Goal: Task Accomplishment & Management: Manage account settings

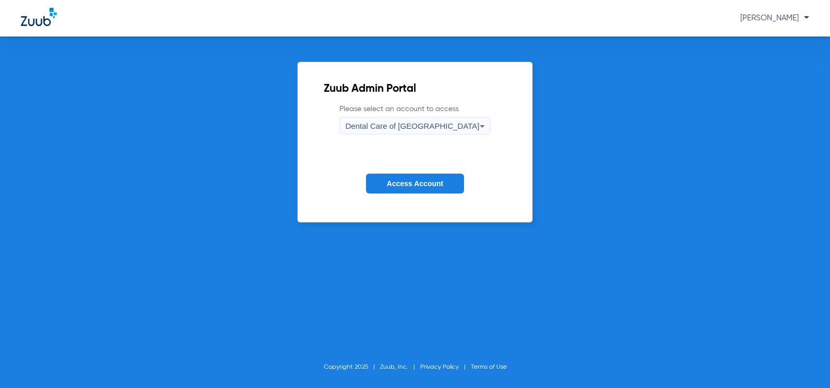
click at [437, 125] on span "Dental Care of [GEOGRAPHIC_DATA]" at bounding box center [412, 125] width 134 height 9
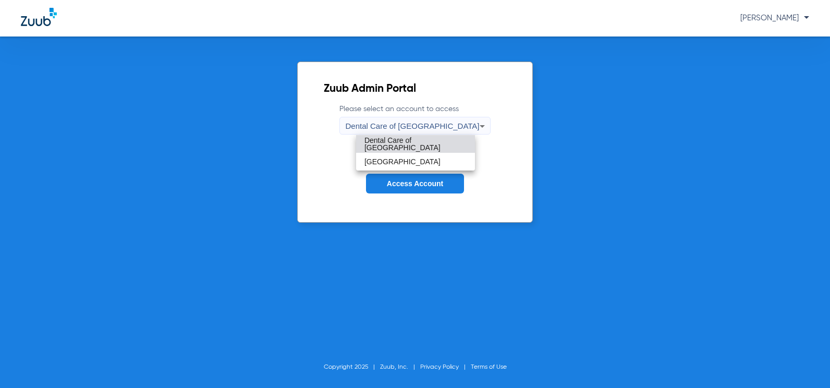
click at [497, 176] on div at bounding box center [415, 194] width 830 height 388
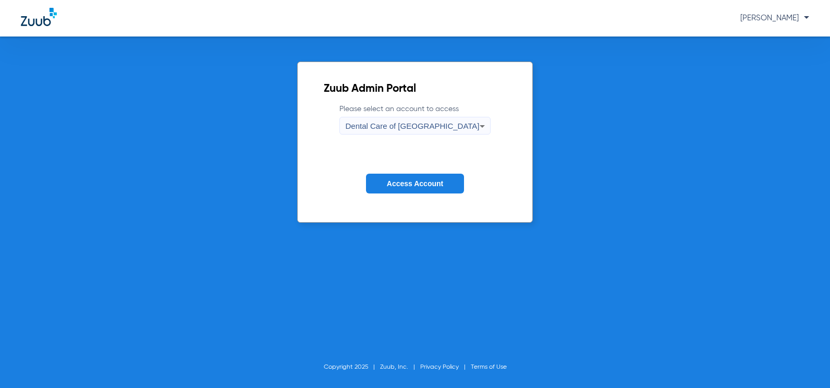
click at [476, 125] on icon at bounding box center [482, 126] width 13 height 13
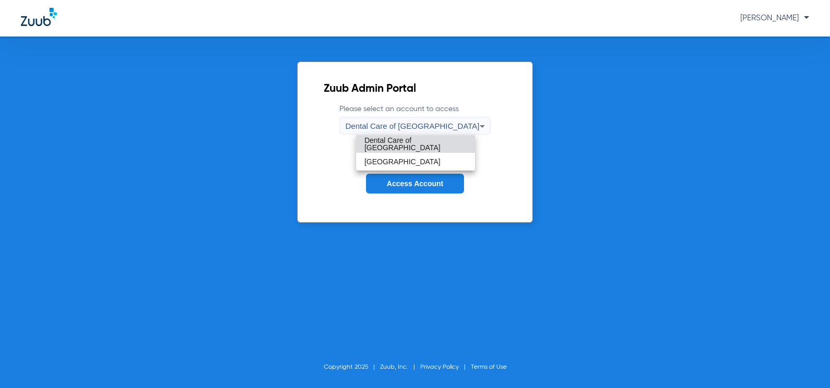
click at [318, 216] on div at bounding box center [415, 194] width 830 height 388
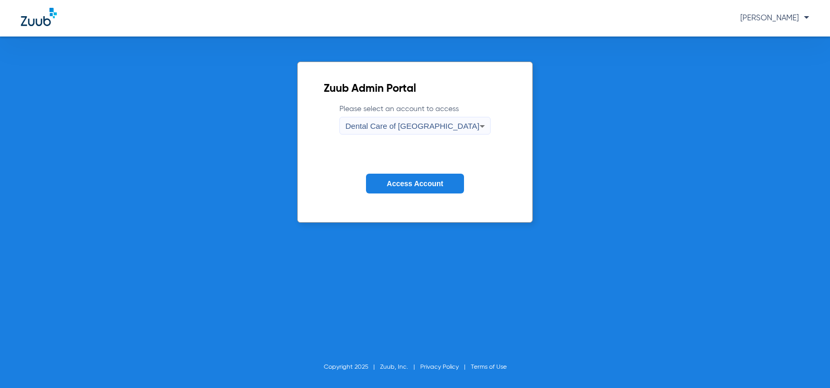
click at [784, 16] on span "[PERSON_NAME]" at bounding box center [774, 18] width 69 height 8
click at [671, 142] on div at bounding box center [415, 194] width 830 height 388
click at [413, 187] on span "Access Account" at bounding box center [415, 183] width 56 height 8
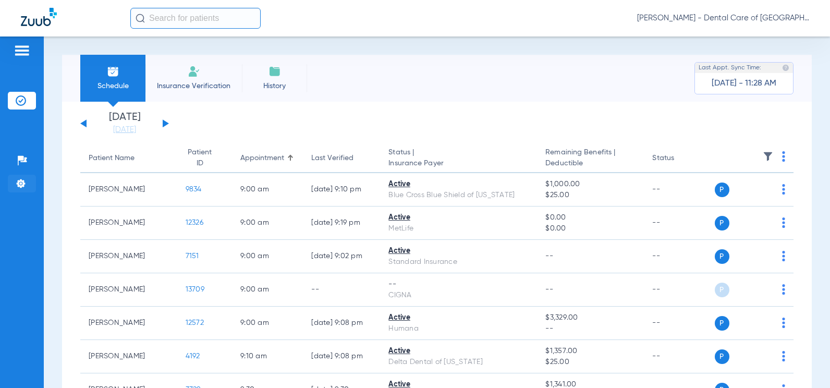
click at [28, 189] on li "Settings" at bounding box center [22, 184] width 28 height 18
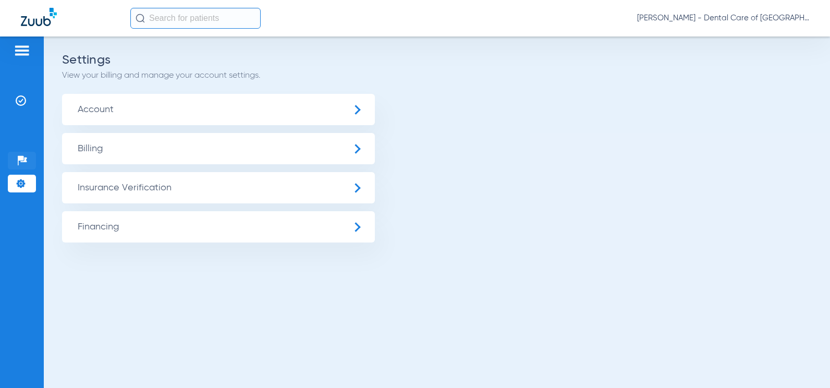
click at [19, 155] on img at bounding box center [22, 160] width 10 height 10
